Goal: Check status

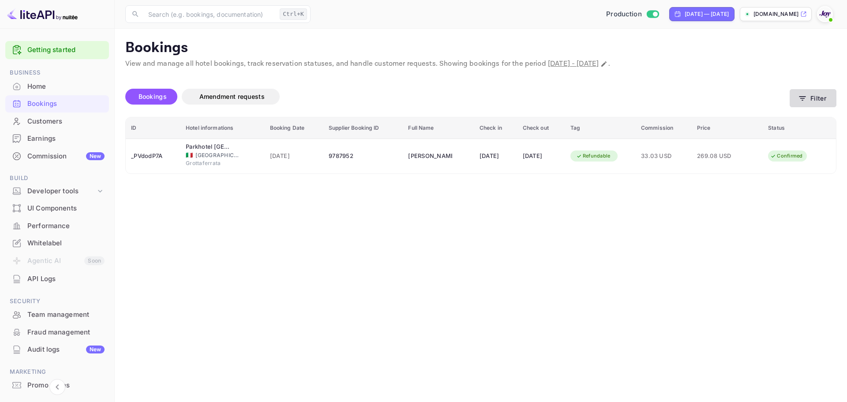
click at [798, 100] on icon "button" at bounding box center [802, 98] width 9 height 9
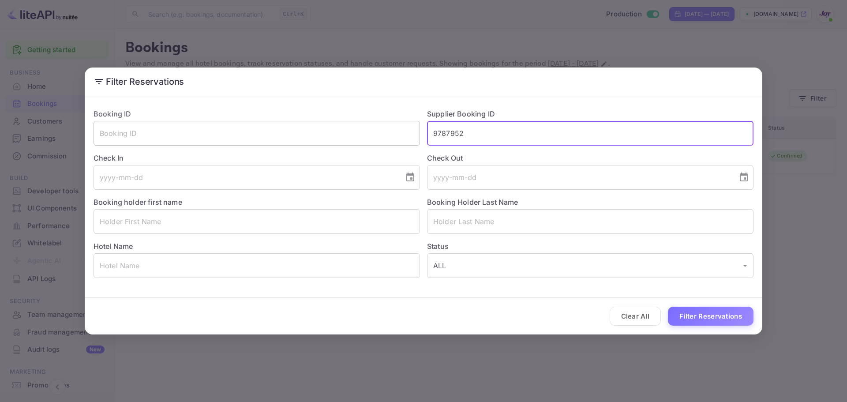
drag, startPoint x: 499, startPoint y: 137, endPoint x: 317, endPoint y: 132, distance: 181.3
click at [317, 132] on div "Booking ID ​ Supplier Booking ID 9787952 ​ Check In ​ Check Out ​ Booking holde…" at bounding box center [419, 189] width 667 height 176
type input "="
click at [229, 220] on input "text" at bounding box center [256, 221] width 326 height 25
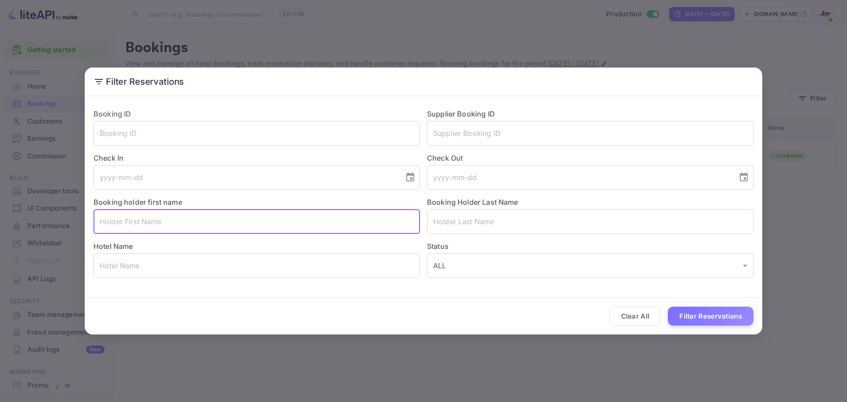
paste input "[PERSON_NAME]"
drag, startPoint x: 185, startPoint y: 222, endPoint x: 139, endPoint y: 221, distance: 46.3
click at [139, 221] on input "[PERSON_NAME]" at bounding box center [256, 221] width 326 height 25
type input "[PERSON_NAME]"
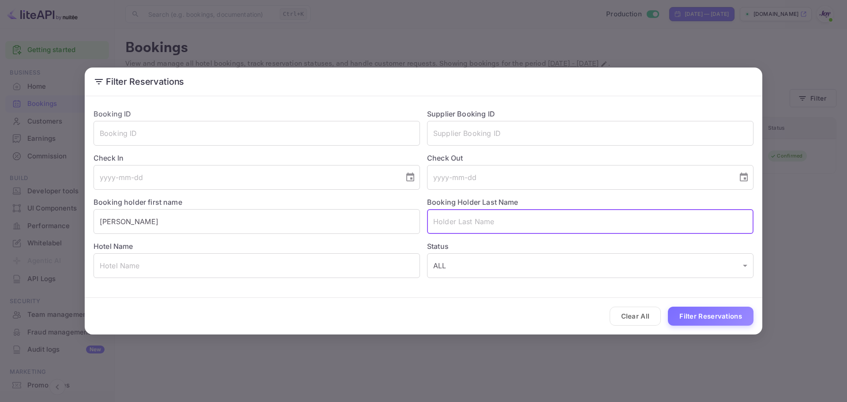
click at [511, 217] on input "text" at bounding box center [590, 221] width 326 height 25
paste input "young"
click at [435, 219] on input "young" at bounding box center [590, 221] width 326 height 25
type input "Young"
click at [734, 321] on button "Filter Reservations" at bounding box center [711, 315] width 86 height 19
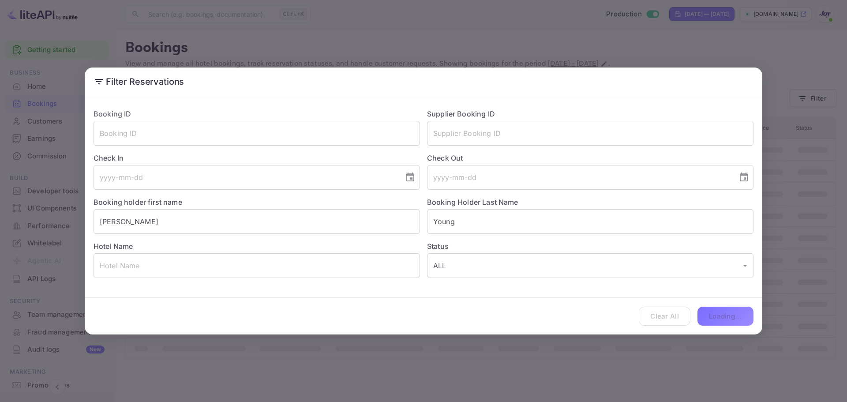
click at [734, 321] on div "Clear All Loading..." at bounding box center [423, 316] width 677 height 37
click at [574, 339] on div "Filter Reservations Booking ID ​ Supplier Booking ID ​ Check In ​ Check Out ​ B…" at bounding box center [423, 201] width 847 height 402
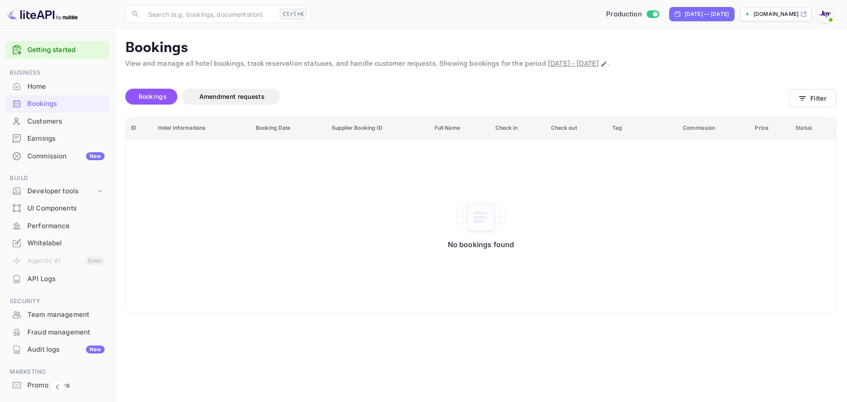
click at [49, 118] on div "Customers" at bounding box center [65, 121] width 77 height 10
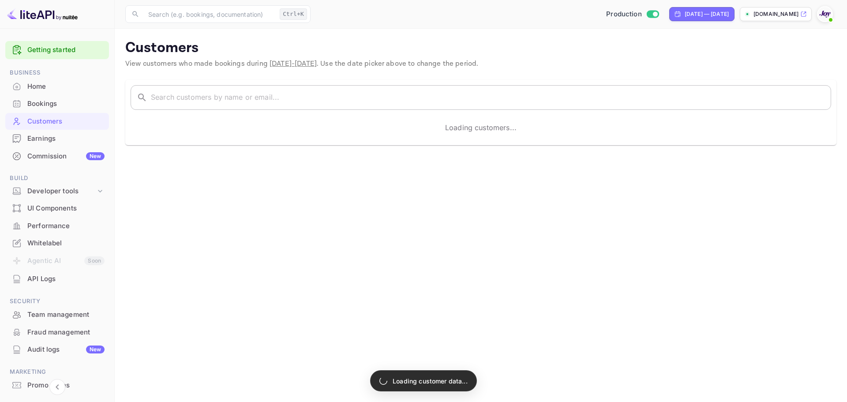
click at [281, 103] on input "text" at bounding box center [491, 97] width 680 height 25
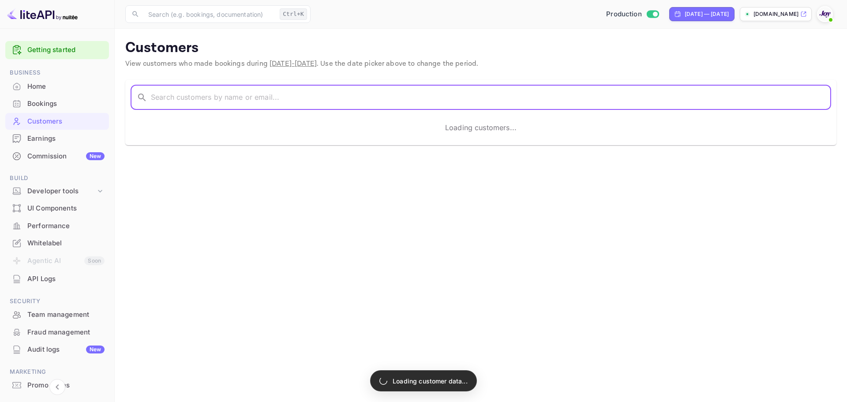
paste input "young"
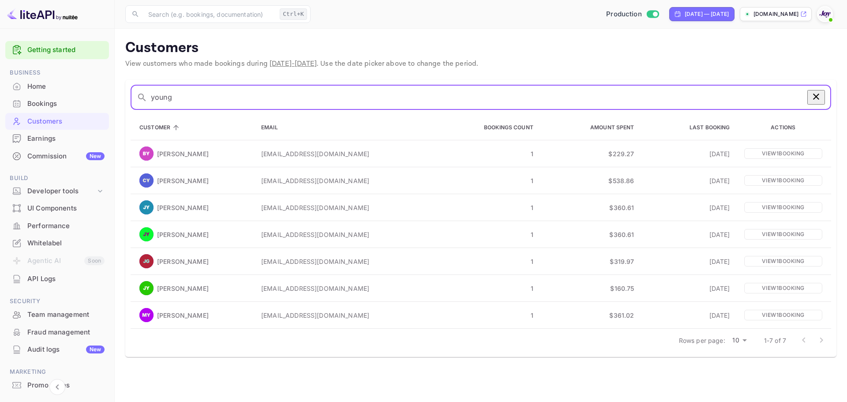
type input "young"
